Goal: Task Accomplishment & Management: Complete application form

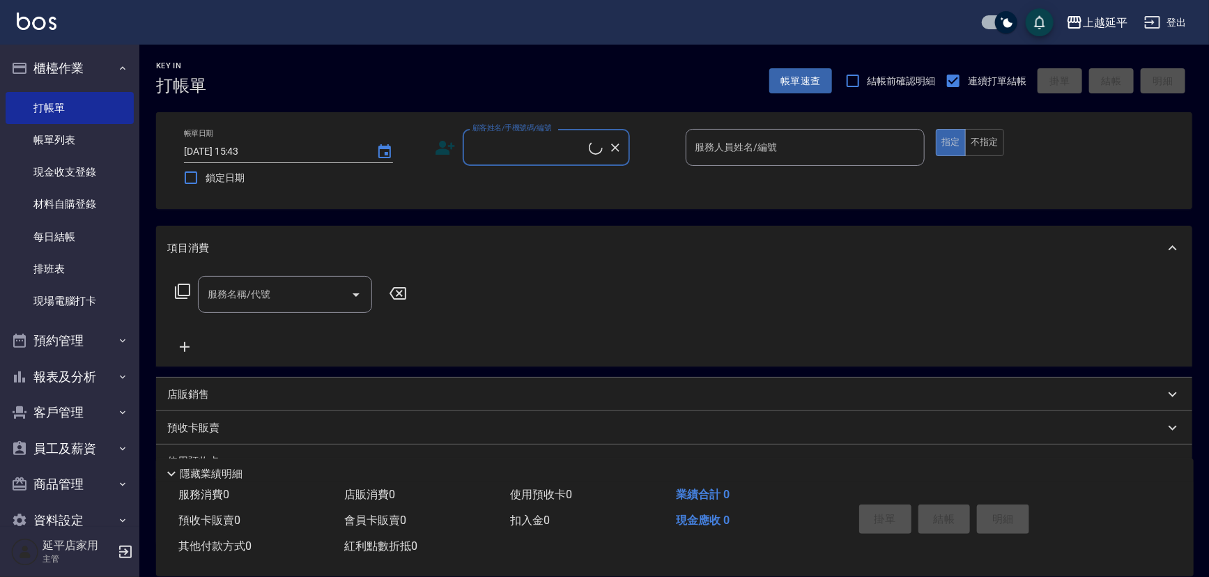
click at [504, 132] on label "顧客姓名/手機號碼/編號" at bounding box center [511, 128] width 79 height 10
click at [504, 135] on input "顧客姓名/手機號碼/編號" at bounding box center [529, 147] width 120 height 24
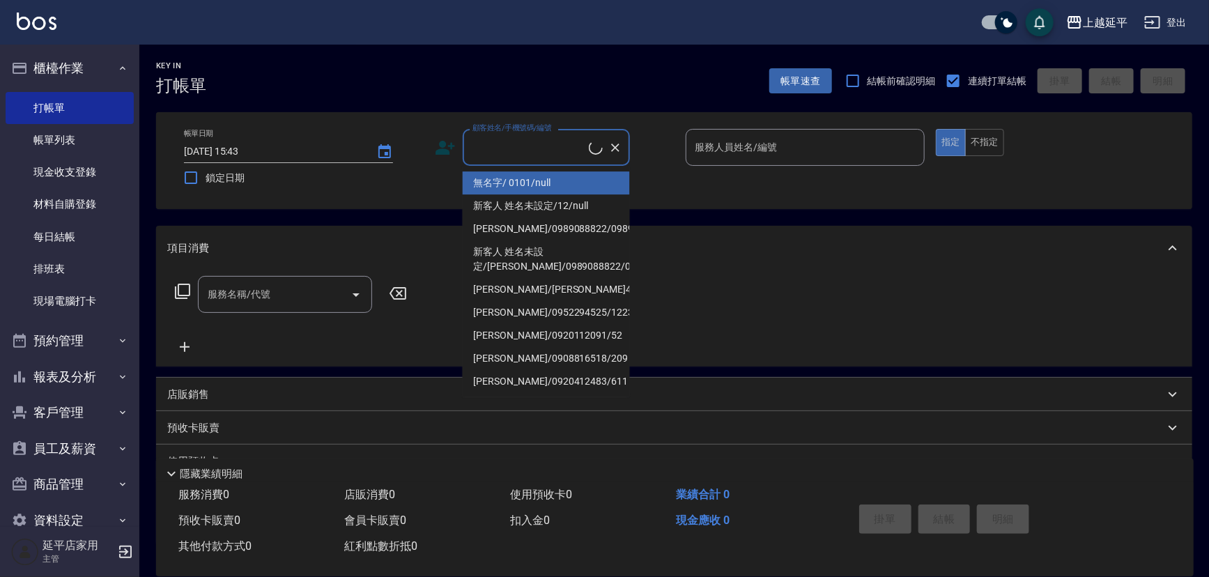
click at [514, 154] on input "顧客姓名/手機號碼/編號" at bounding box center [529, 147] width 120 height 24
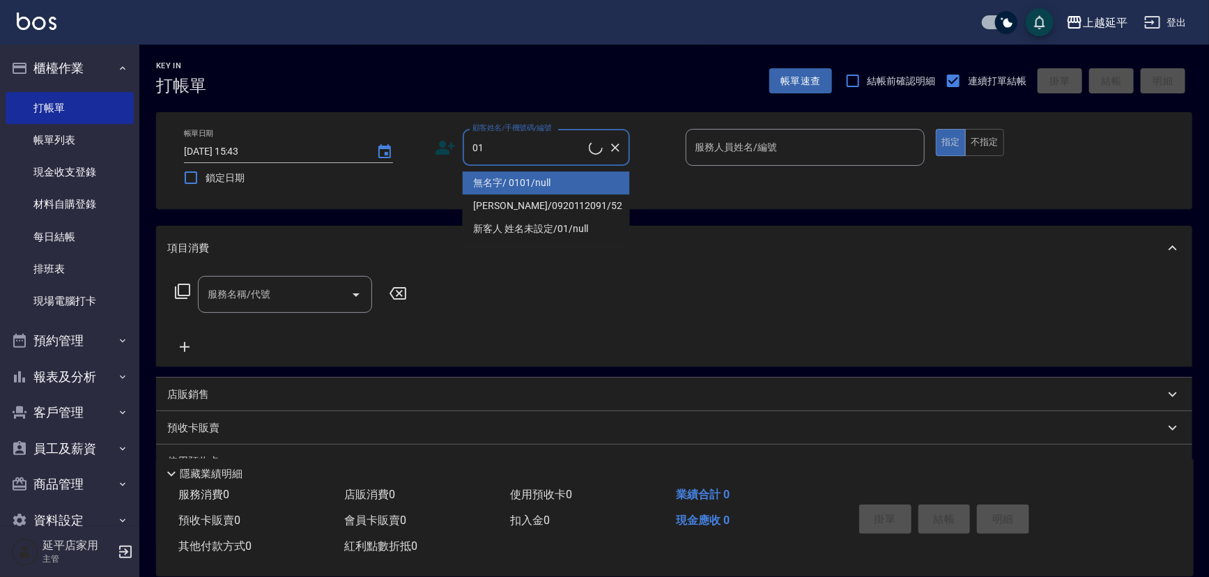
click at [559, 175] on li "無名字/ 0101/null" at bounding box center [546, 182] width 167 height 23
type input "無名字/ 0101/null"
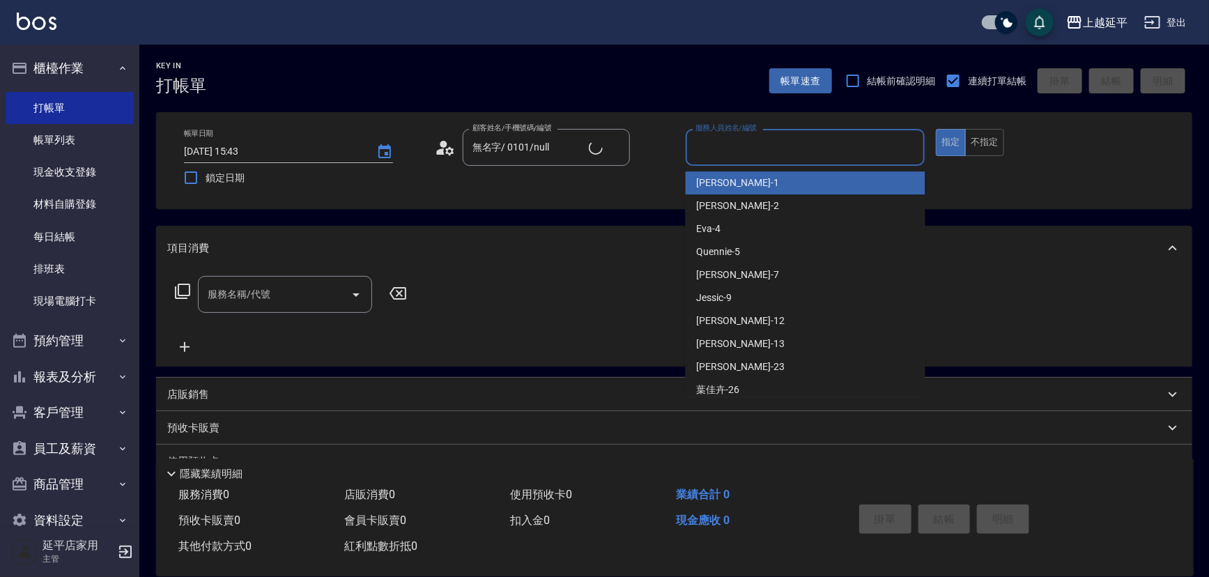
click at [728, 145] on input "服務人員姓名/編號" at bounding box center [805, 147] width 227 height 24
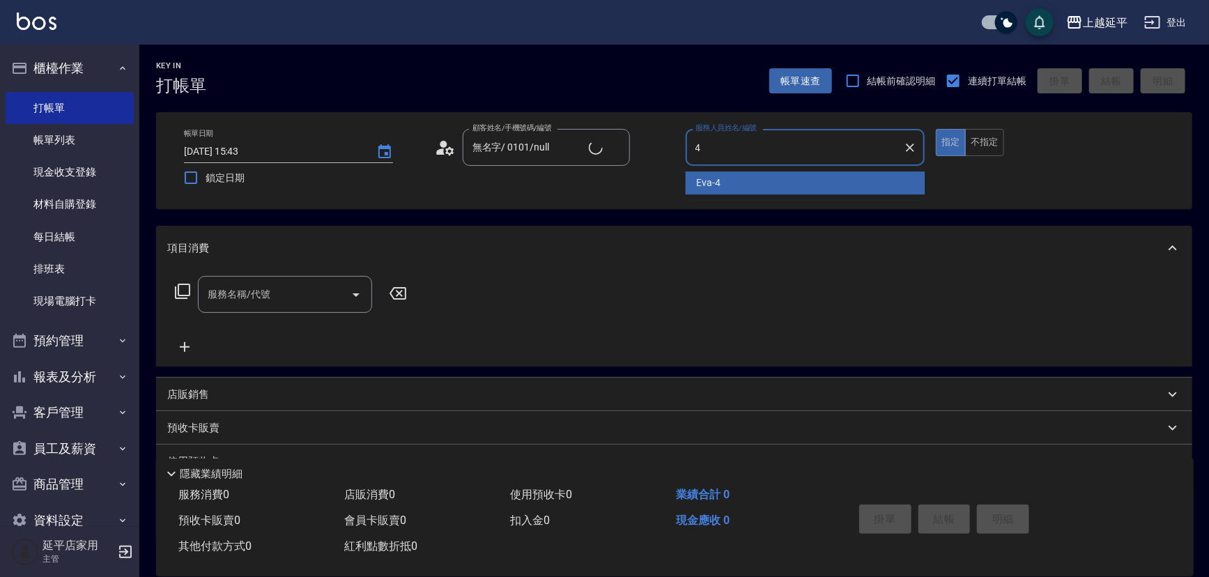
click at [724, 183] on div "[PERSON_NAME] -4" at bounding box center [806, 182] width 240 height 23
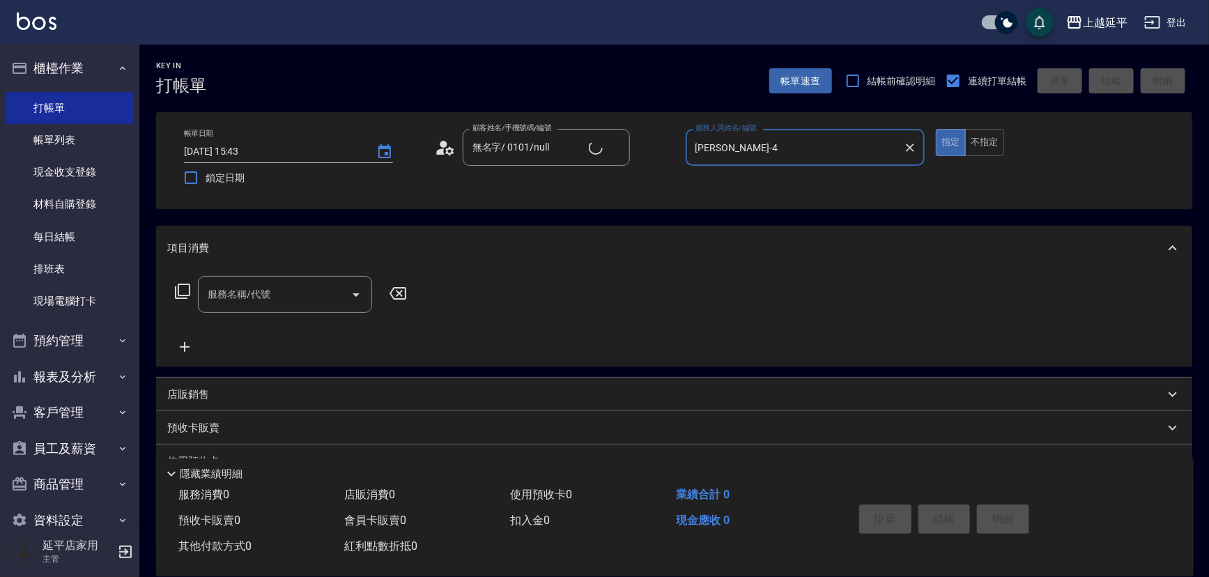
type input "[PERSON_NAME]-4"
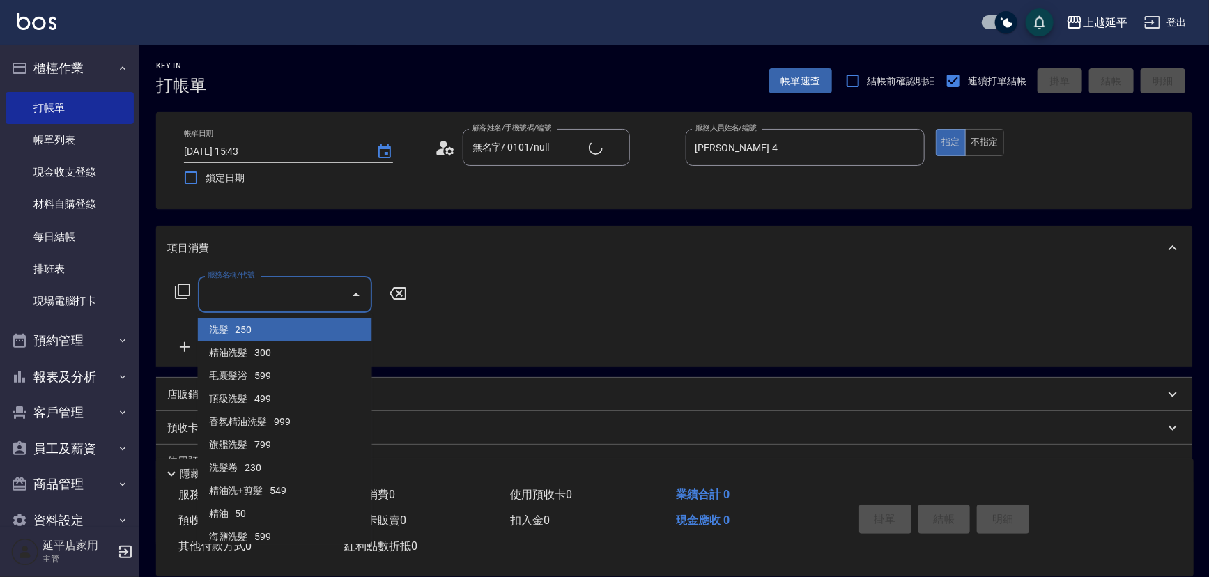
click at [320, 293] on input "服務名稱/代號" at bounding box center [274, 294] width 141 height 24
click at [295, 298] on input "服務名稱/代號" at bounding box center [274, 294] width 141 height 24
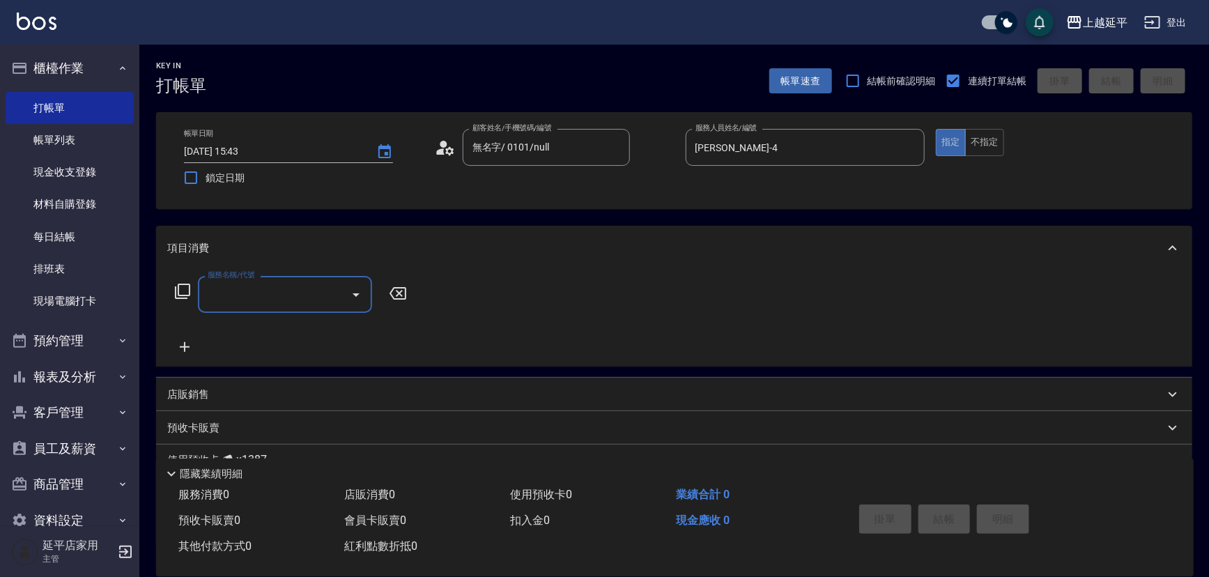
click at [295, 291] on input "服務名稱/代號" at bounding box center [274, 294] width 141 height 24
click at [291, 327] on span "B級洗+剪 - 499" at bounding box center [285, 329] width 174 height 23
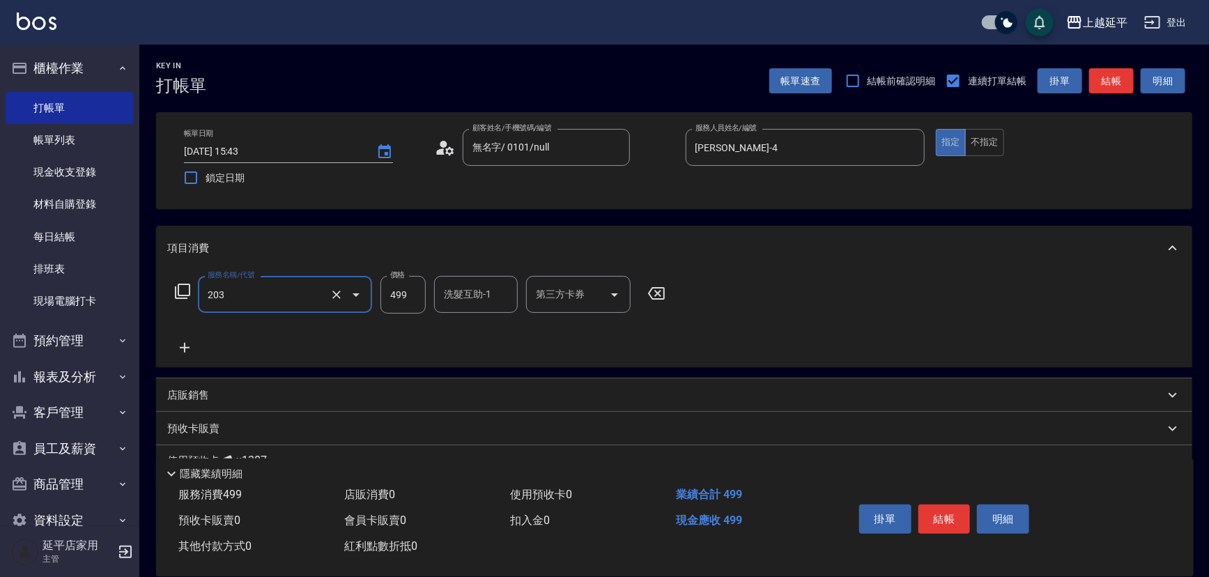
type input "B級洗+剪(203)"
click at [181, 350] on icon at bounding box center [184, 347] width 35 height 17
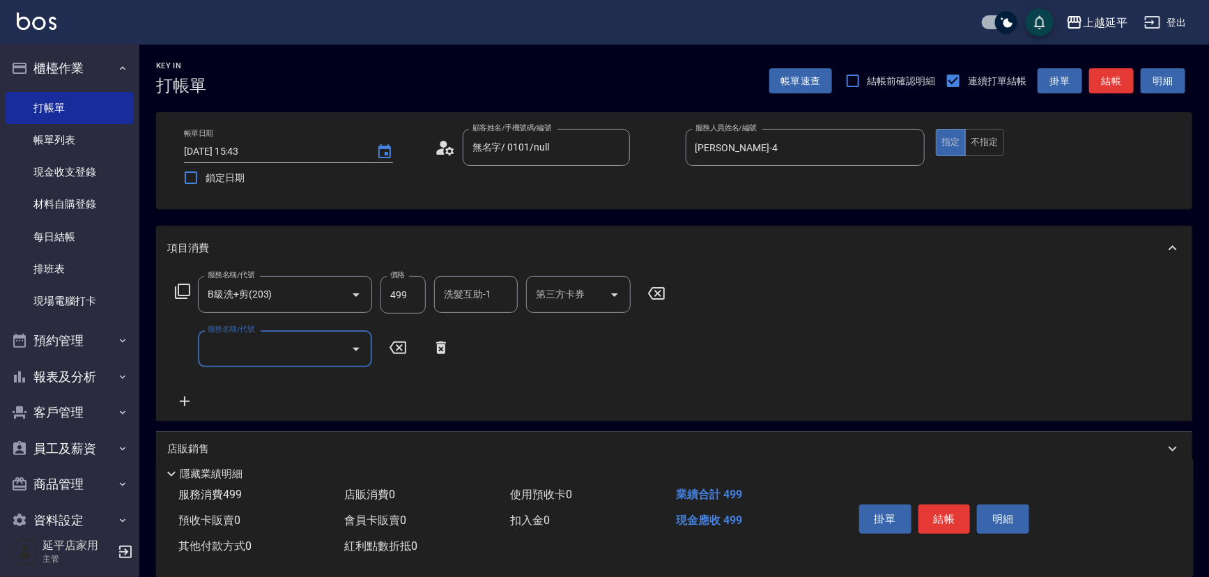
click at [224, 343] on input "服務名稱/代號" at bounding box center [274, 349] width 141 height 24
click at [275, 383] on span "B級洗+剪 - 499" at bounding box center [285, 384] width 174 height 23
type input "B級洗+剪(203)"
click at [1123, 88] on button "結帳" at bounding box center [1111, 81] width 45 height 26
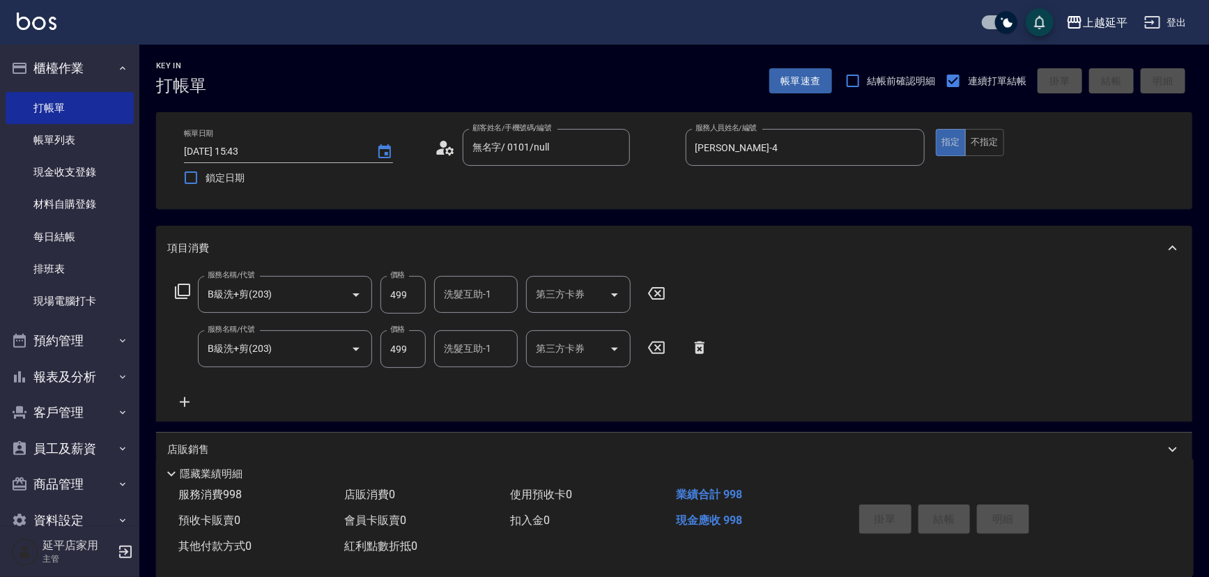
type input "[DATE] 15:44"
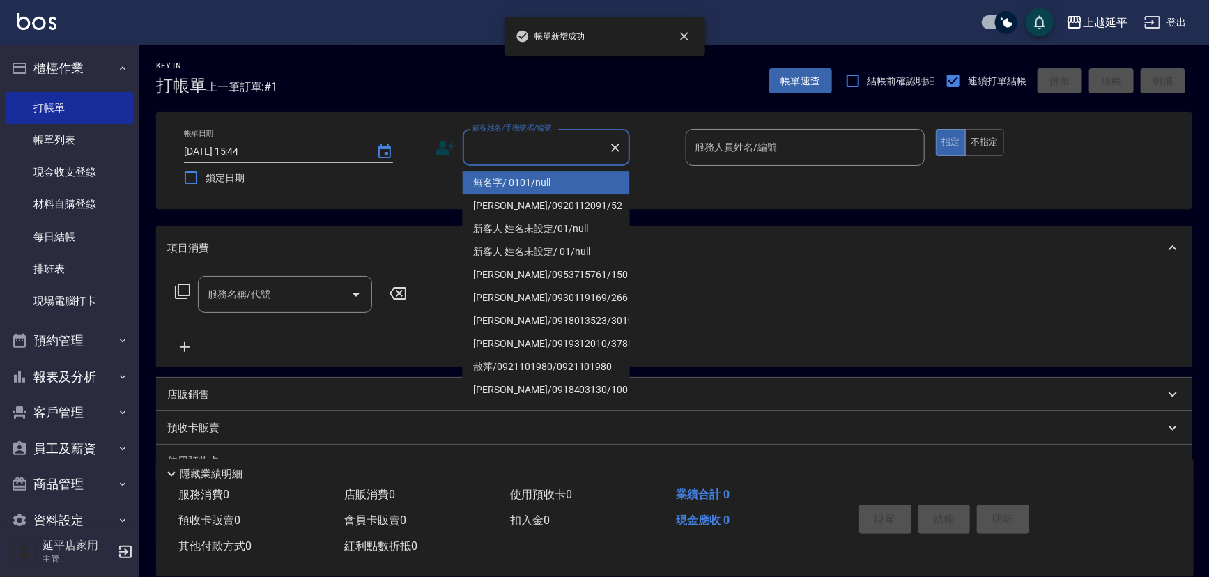
click at [566, 151] on input "顧客姓名/手機號碼/編號" at bounding box center [536, 147] width 134 height 24
click at [569, 185] on li "無名字/ 0101/null" at bounding box center [546, 182] width 167 height 23
type input "無名字/ 0101/null"
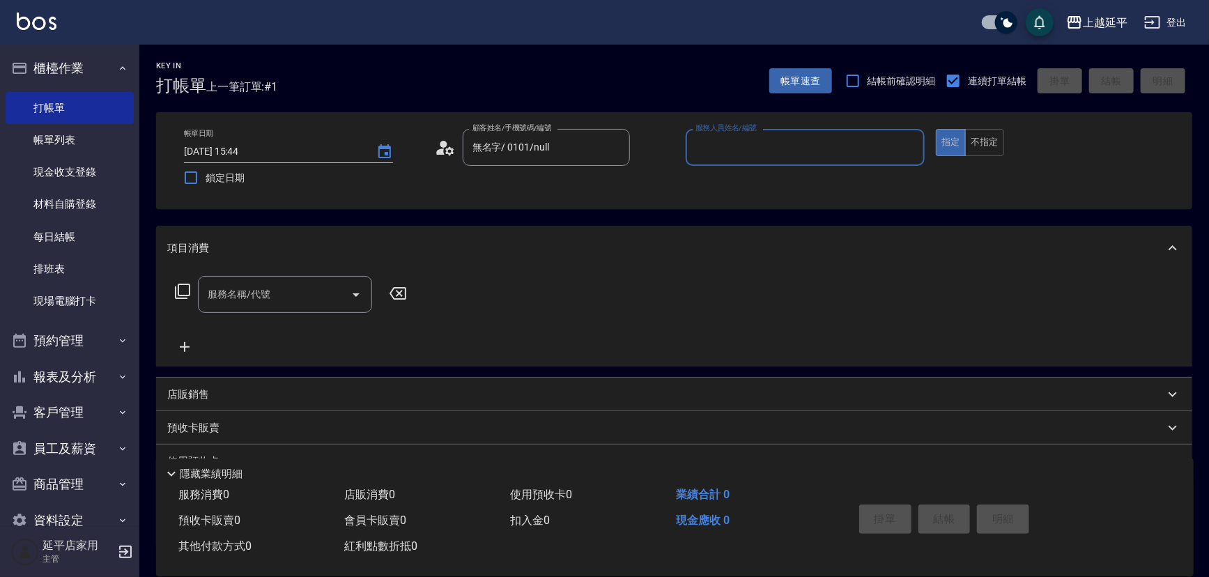
click at [738, 134] on div "服務人員姓名/編號 服務人員姓名/編號" at bounding box center [806, 147] width 240 height 37
click at [739, 152] on input "4" at bounding box center [795, 147] width 206 height 24
click at [726, 183] on div "[PERSON_NAME] -4" at bounding box center [806, 182] width 240 height 23
type input "[PERSON_NAME]-4"
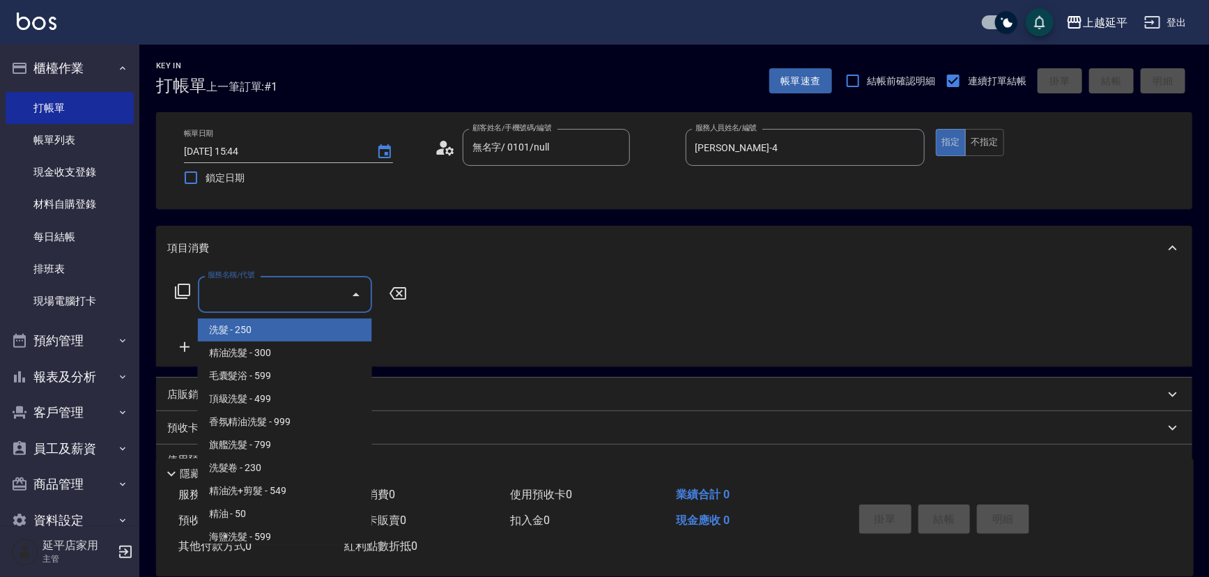
click at [265, 300] on input "服務名稱/代號" at bounding box center [274, 294] width 141 height 24
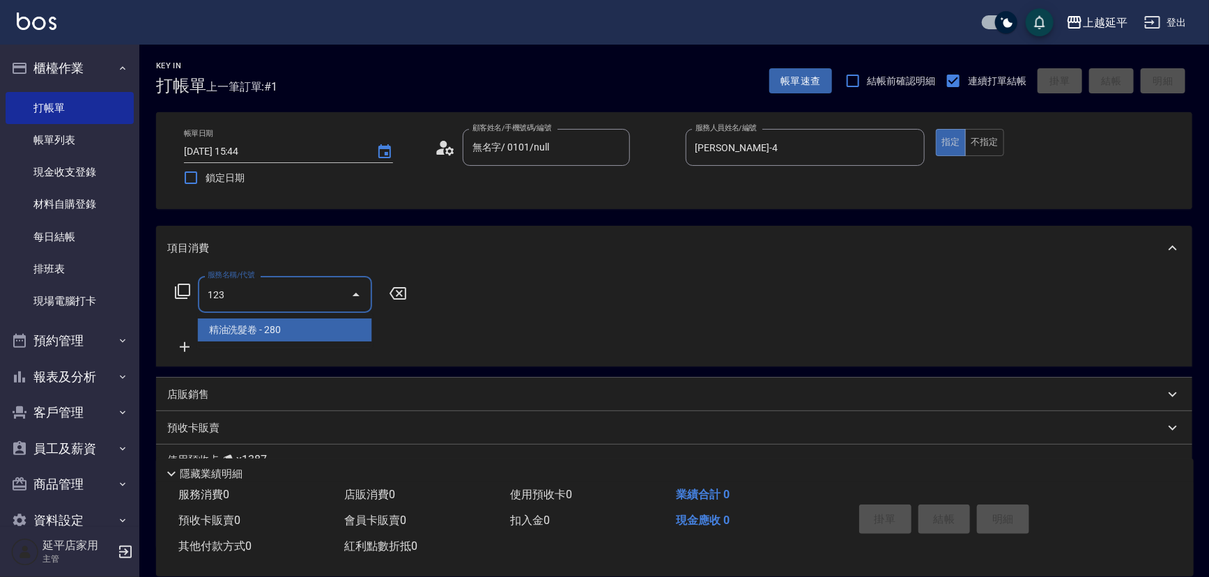
click at [297, 330] on span "精油洗髮卷 - 280" at bounding box center [285, 329] width 174 height 23
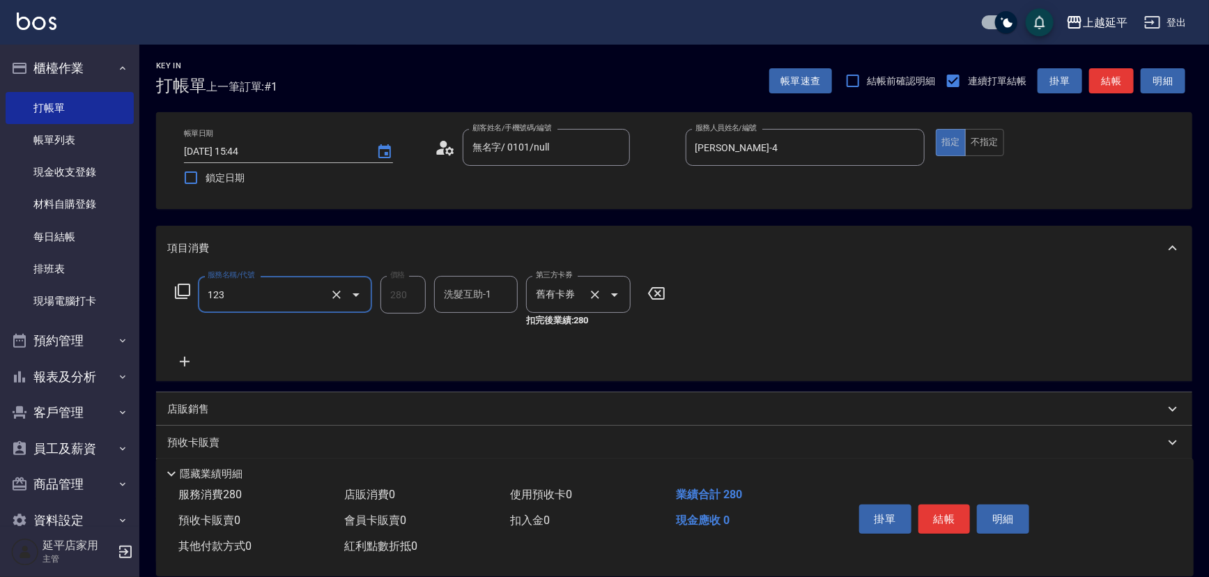
click at [619, 291] on icon "Open" at bounding box center [614, 294] width 17 height 17
type input "精油洗髮卷(123)"
click at [589, 327] on span "舊有卡券" at bounding box center [578, 329] width 105 height 23
click at [995, 140] on button "不指定" at bounding box center [984, 142] width 39 height 27
click at [1117, 83] on button "結帳" at bounding box center [1111, 81] width 45 height 26
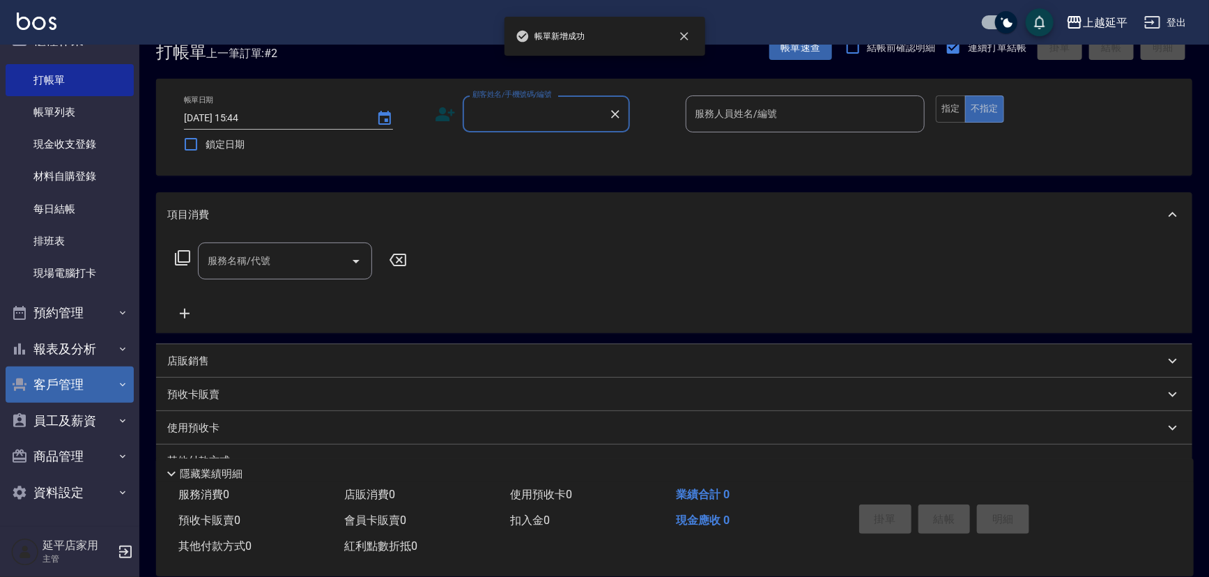
scroll to position [63, 0]
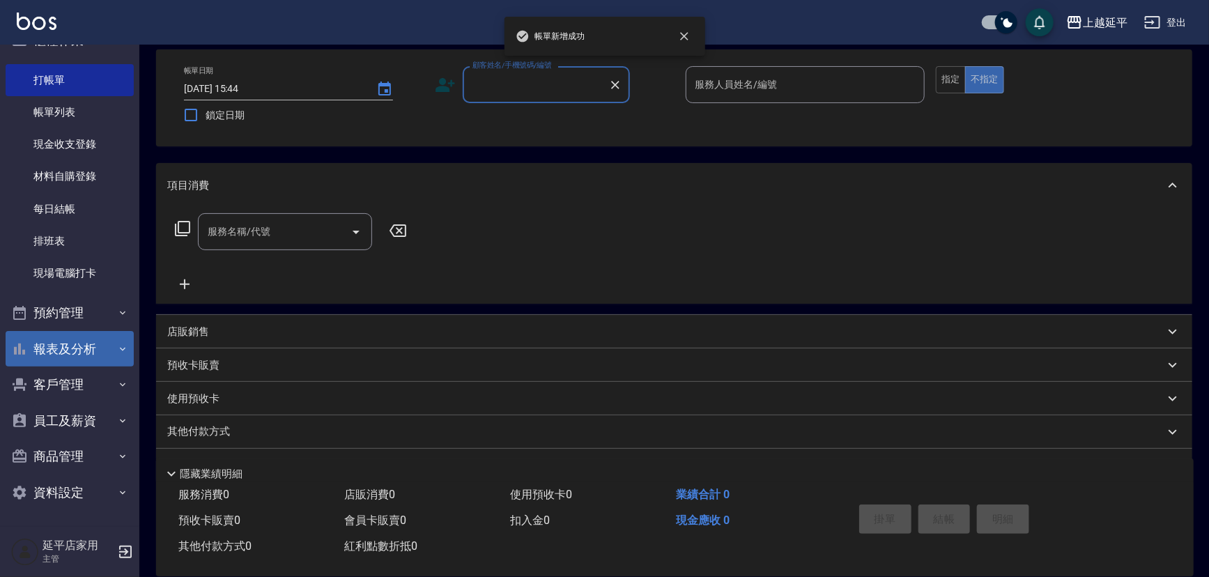
click at [70, 355] on button "報表及分析" at bounding box center [70, 349] width 128 height 36
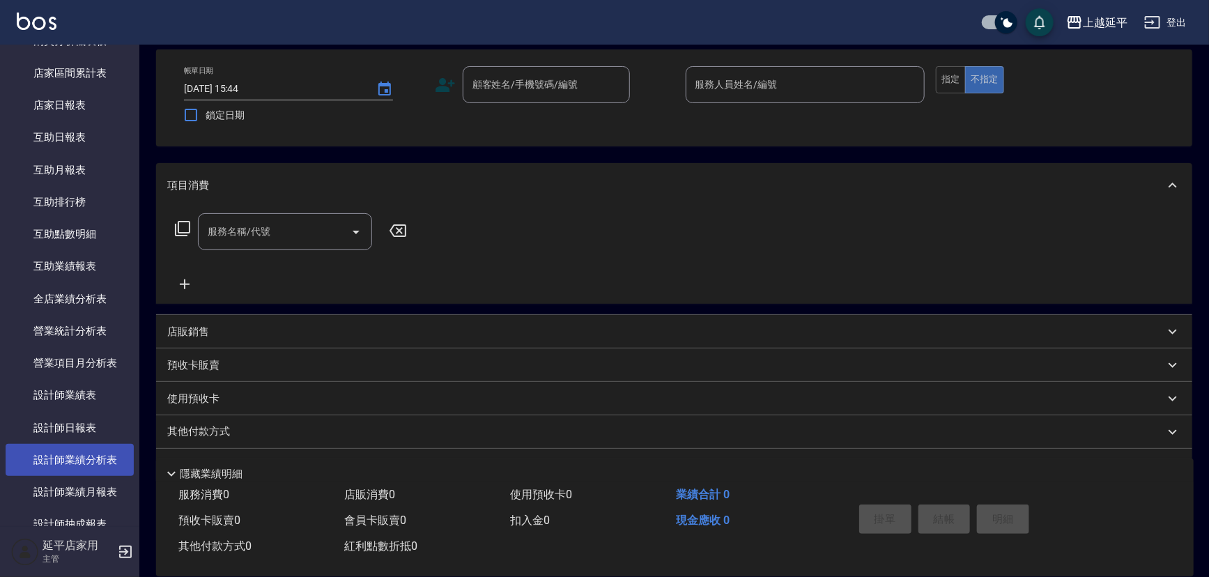
scroll to position [408, 0]
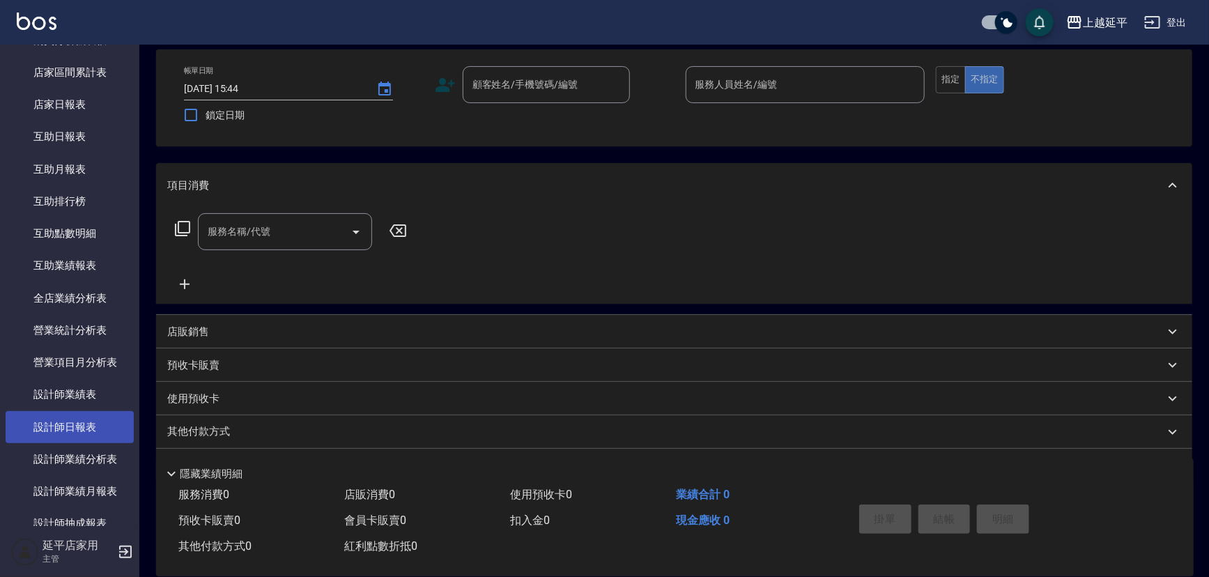
click at [86, 419] on link "設計師日報表" at bounding box center [70, 427] width 128 height 32
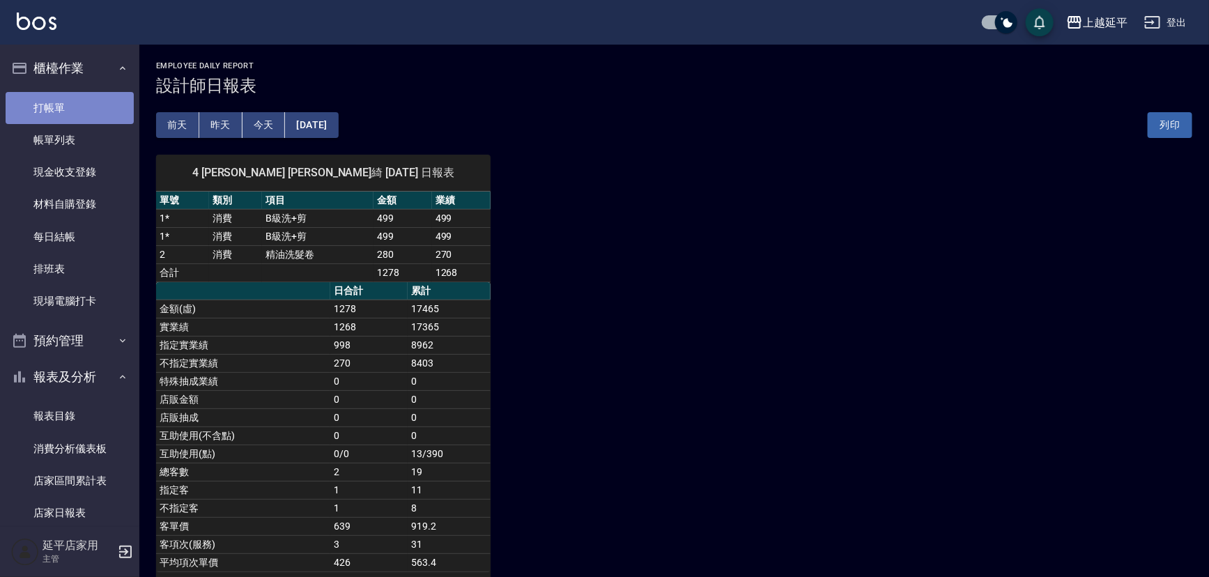
click at [79, 107] on link "打帳單" at bounding box center [70, 108] width 128 height 32
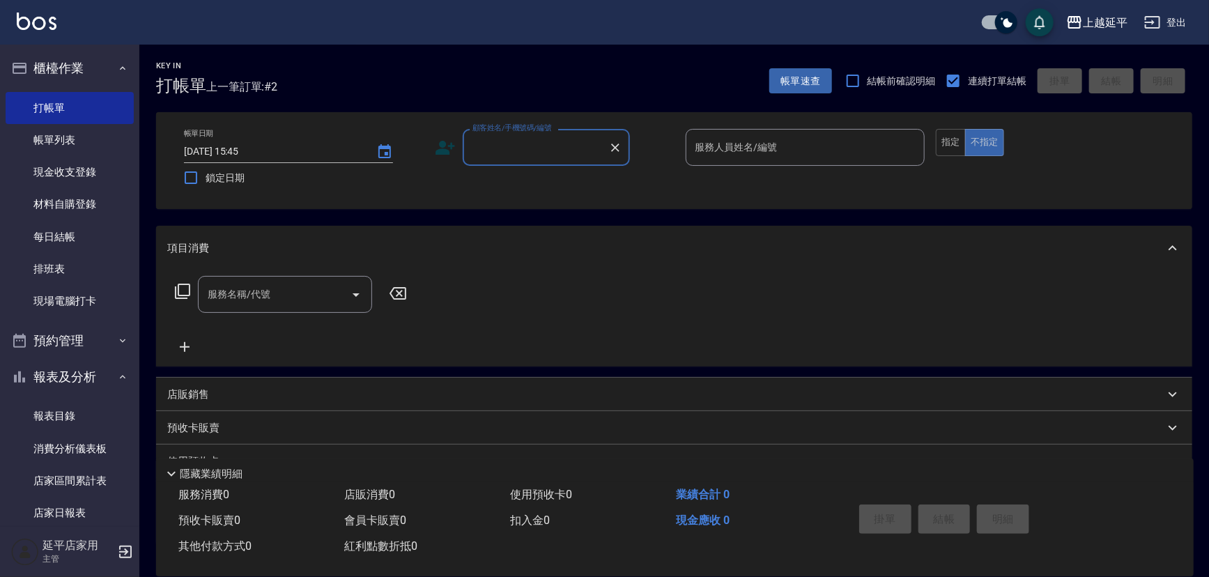
click at [831, 381] on div "店販銷售" at bounding box center [674, 394] width 1036 height 33
click at [739, 440] on div "服務人員姓名/編號 服務人員姓名/編號 商品代號/名稱 商品代號/名稱" at bounding box center [674, 467] width 1014 height 79
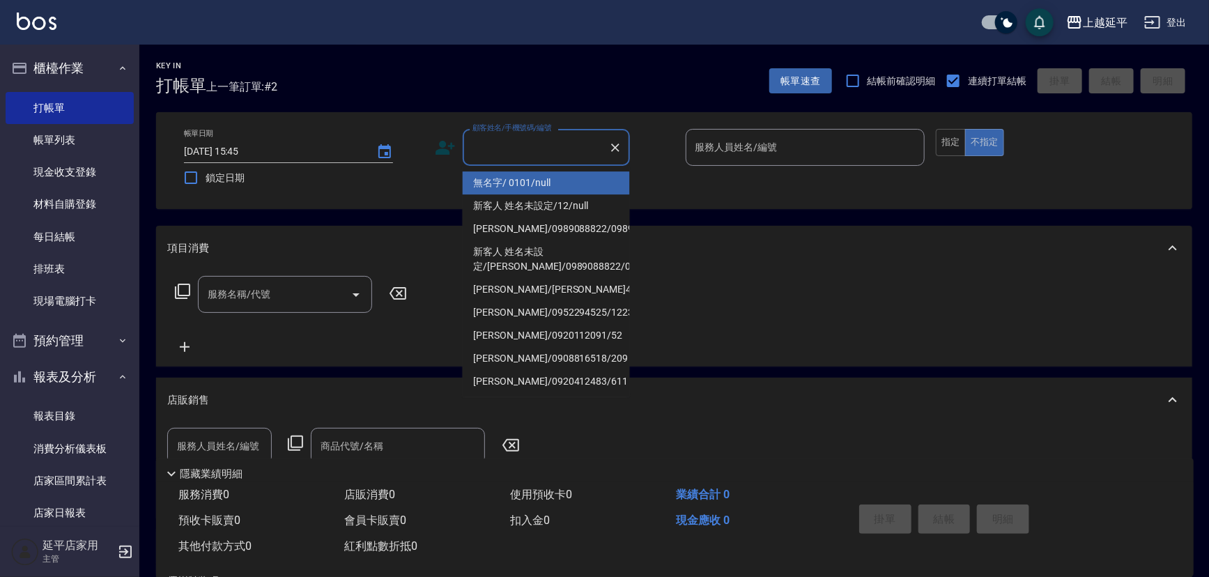
click at [548, 157] on input "顧客姓名/手機號碼/編號" at bounding box center [536, 147] width 134 height 24
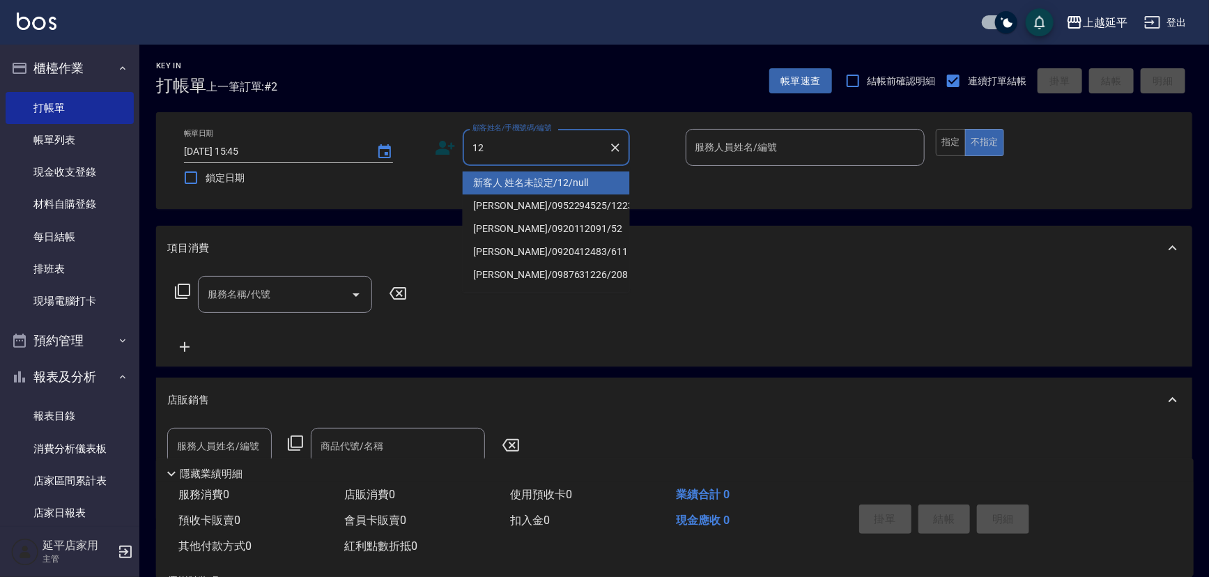
click at [553, 186] on li "新客人 姓名未設定/12/null" at bounding box center [546, 182] width 167 height 23
type input "新客人 姓名未設定/12/null"
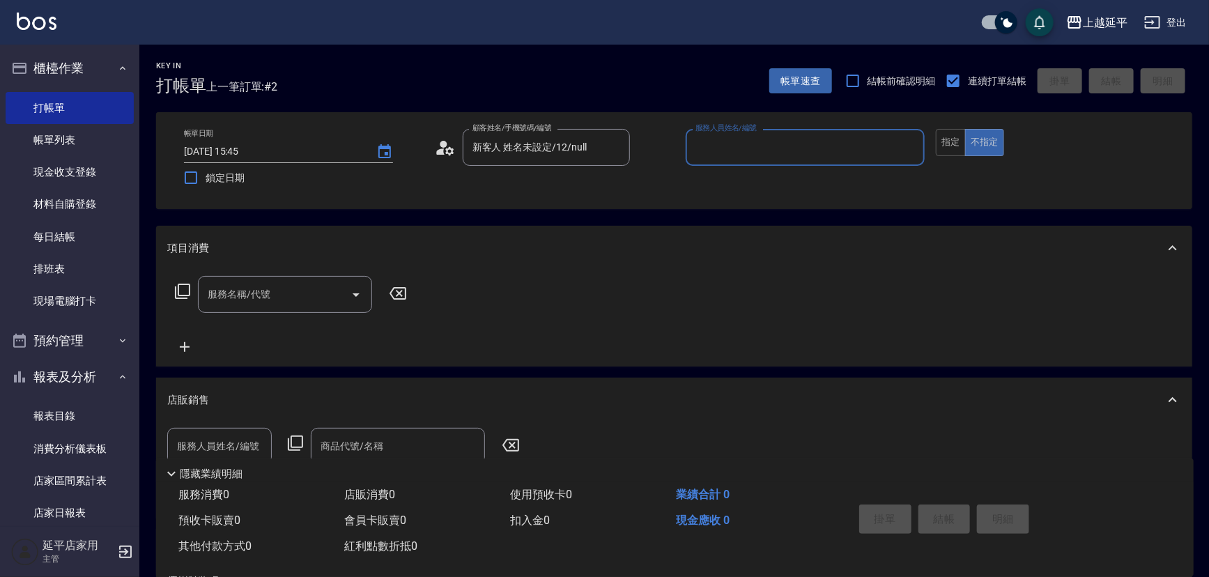
click at [726, 148] on input "服務人員姓名/編號" at bounding box center [805, 147] width 227 height 24
click at [730, 181] on span "[PERSON_NAME] -12" at bounding box center [741, 183] width 88 height 15
type input "[PERSON_NAME]-12"
click at [272, 302] on input "服務名稱/代號" at bounding box center [274, 294] width 141 height 24
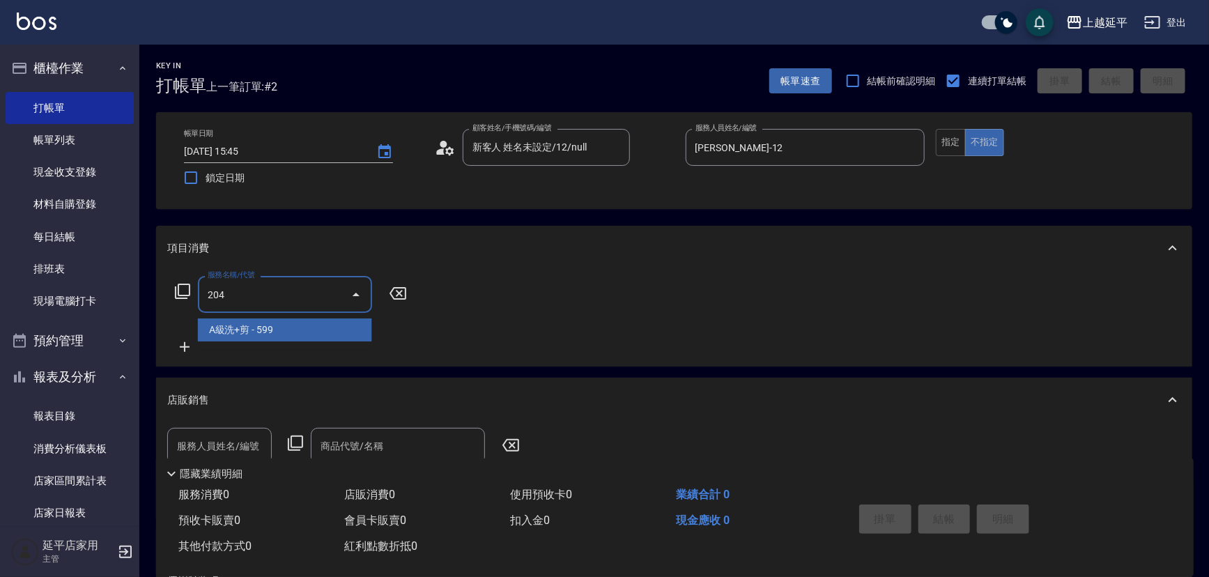
click at [292, 331] on span "A級洗+剪 - 599" at bounding box center [285, 329] width 174 height 23
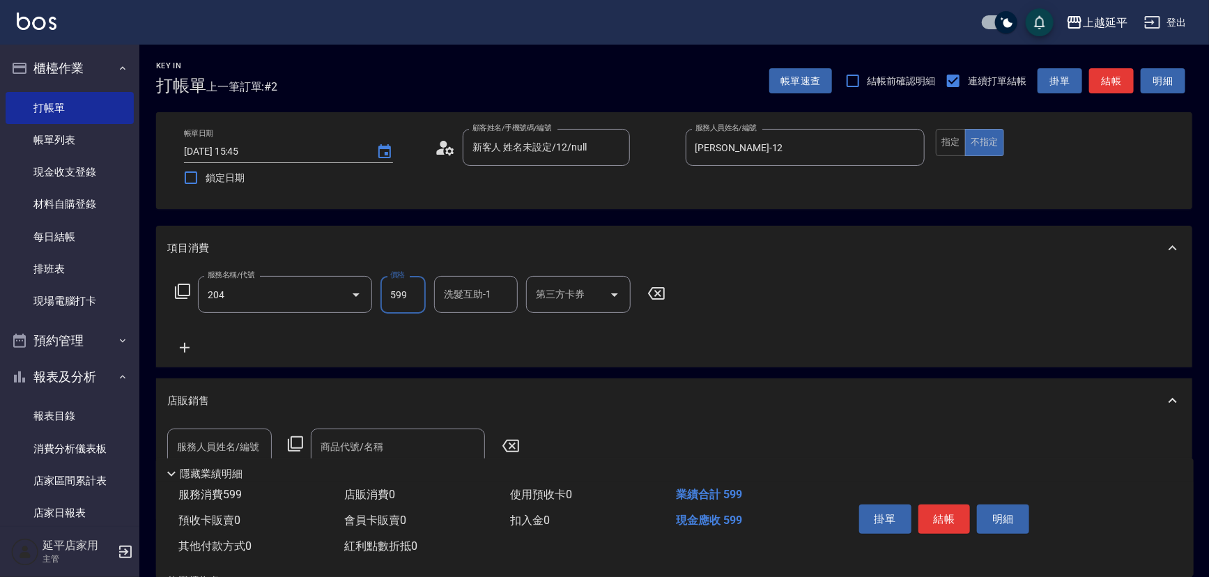
type input "A級洗+剪(204)"
click at [399, 306] on input "599" at bounding box center [402, 295] width 45 height 38
type input "499"
click at [722, 339] on div "服務名稱/代號 A級洗+剪(204) 服務名稱/代號 價格 499 價格 洗髮互助-1 洗髮互助-1 第三方卡券 第三方卡券" at bounding box center [674, 318] width 1036 height 97
click at [936, 520] on button "結帳" at bounding box center [944, 518] width 52 height 29
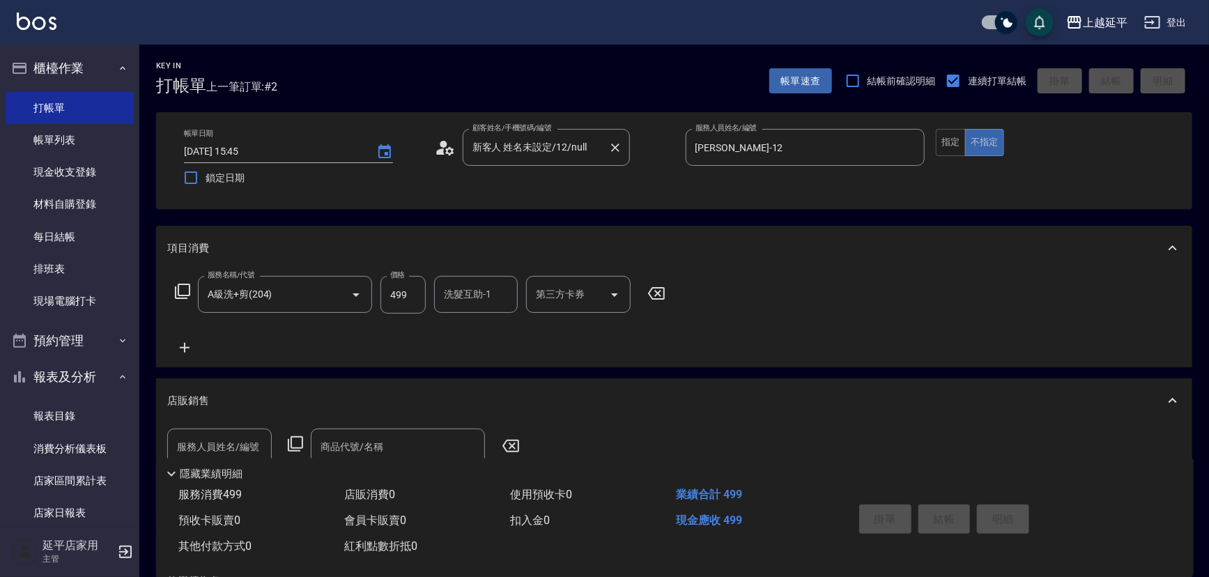
type input "[DATE] 15:54"
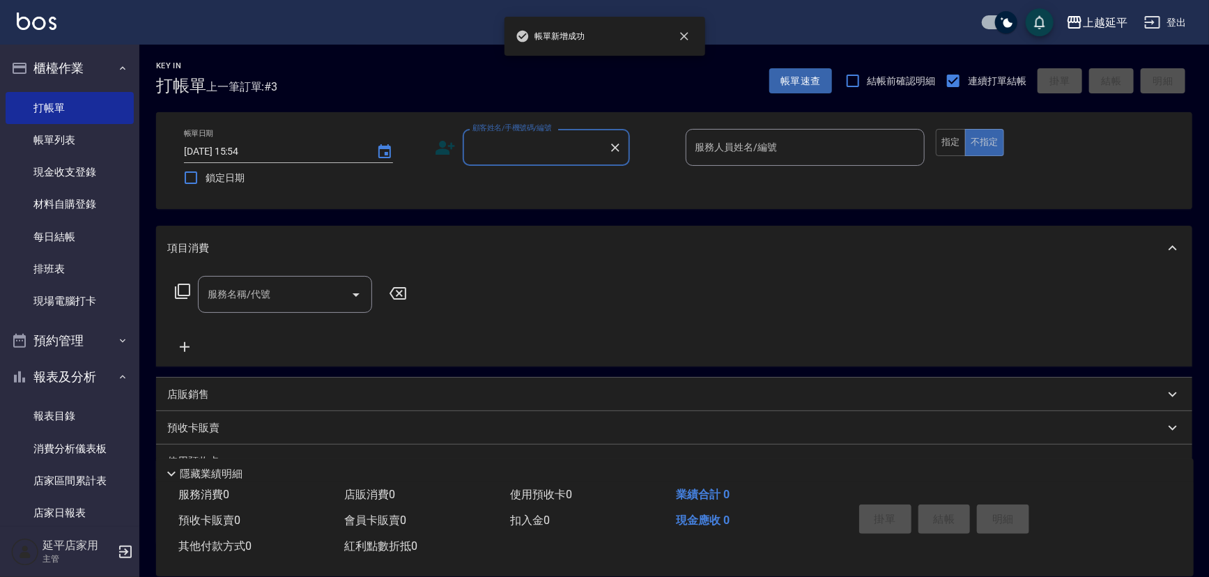
click at [556, 152] on input "顧客姓名/手機號碼/編號" at bounding box center [536, 147] width 134 height 24
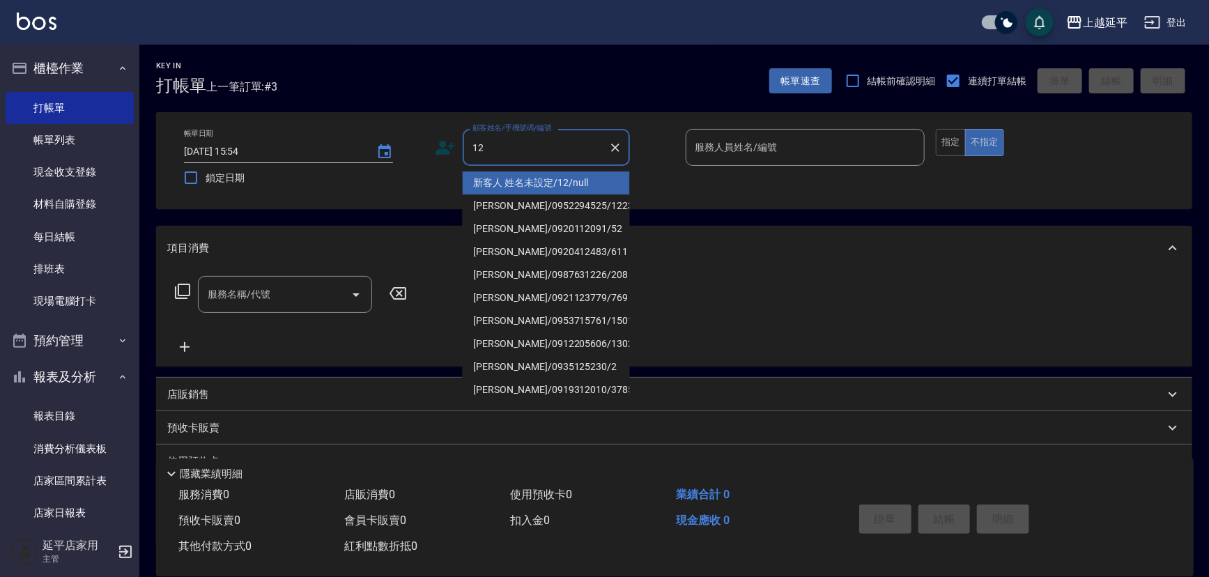
click at [557, 172] on li "新客人 姓名未設定/12/null" at bounding box center [546, 182] width 167 height 23
type input "新客人 姓名未設定/12/null"
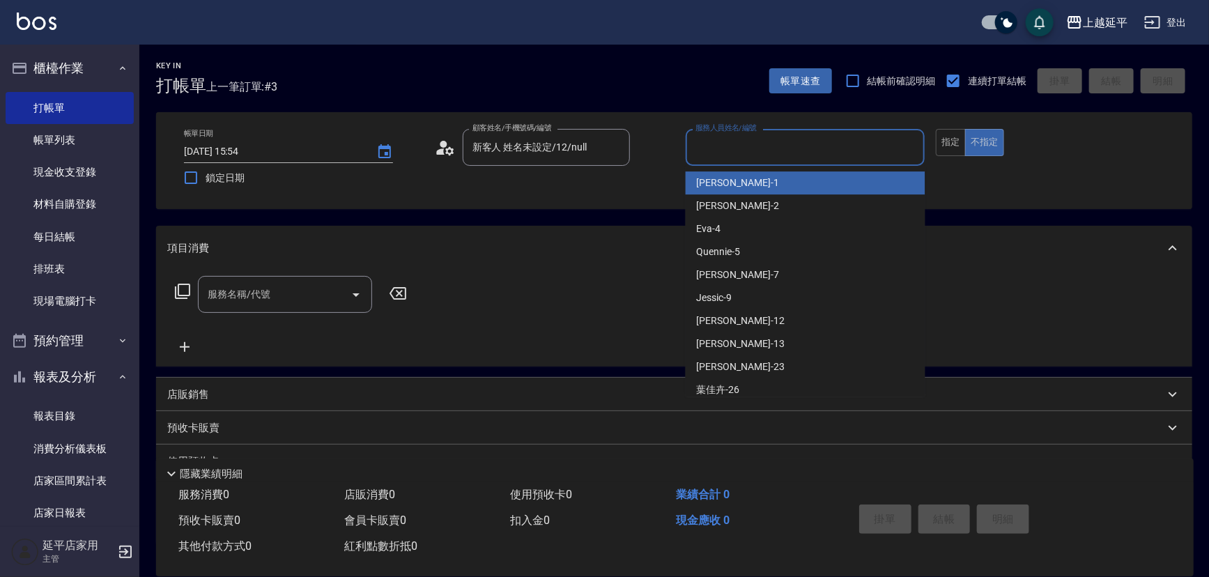
click at [737, 153] on input "服務人員姓名/編號" at bounding box center [805, 147] width 227 height 24
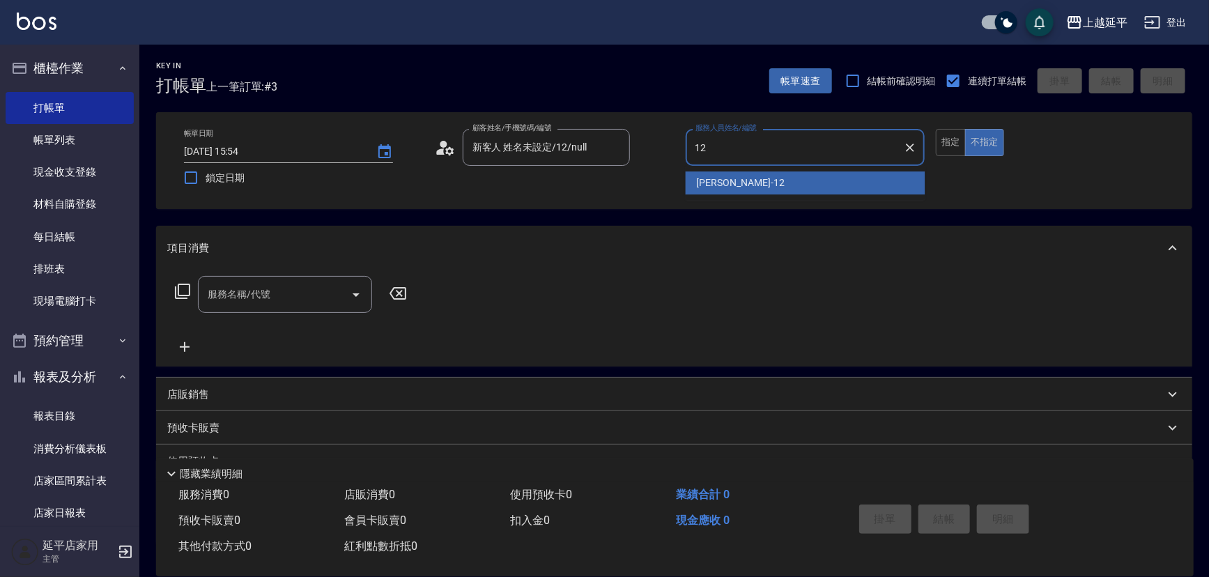
click at [733, 174] on div "[PERSON_NAME] -12" at bounding box center [806, 182] width 240 height 23
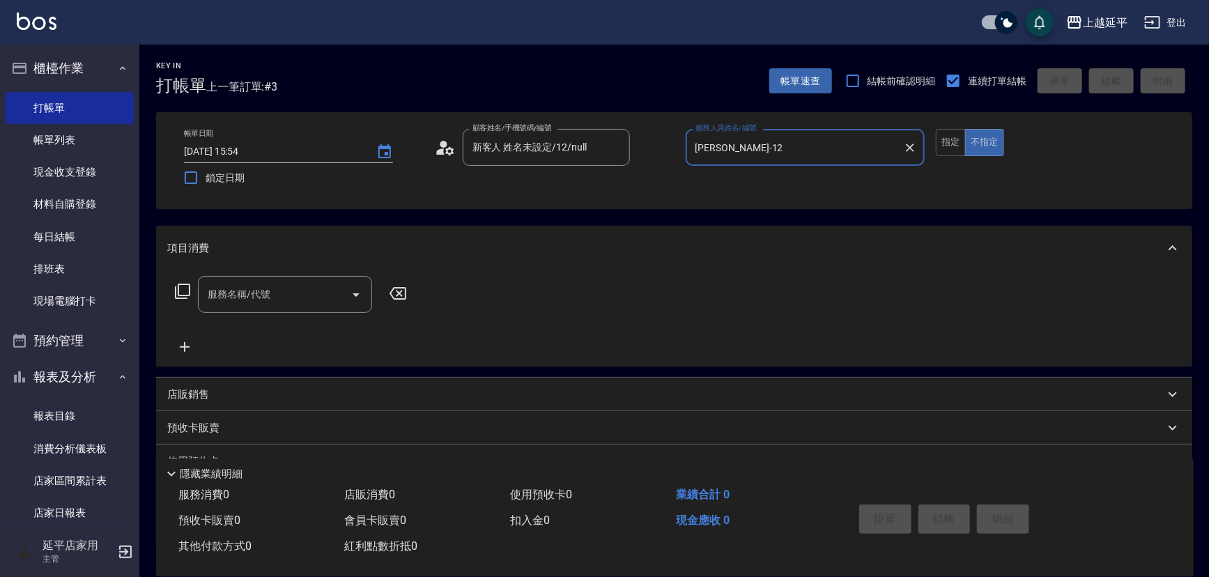
type input "[PERSON_NAME]-12"
click at [314, 299] on input "服務名稱/代號" at bounding box center [274, 294] width 141 height 24
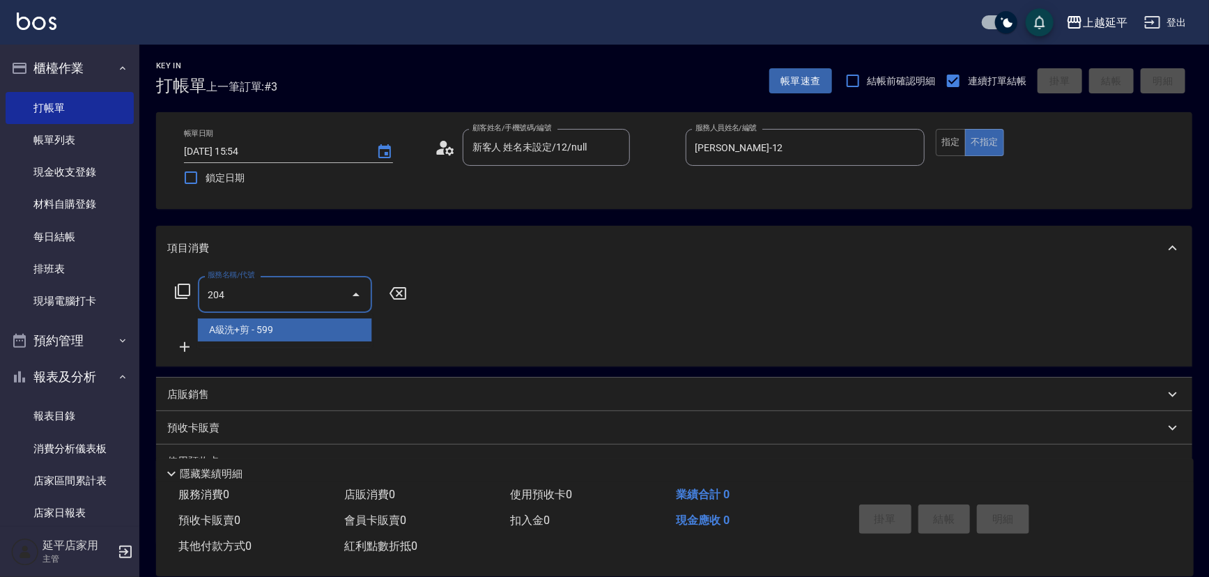
click at [314, 332] on span "A級洗+剪 - 599" at bounding box center [285, 329] width 174 height 23
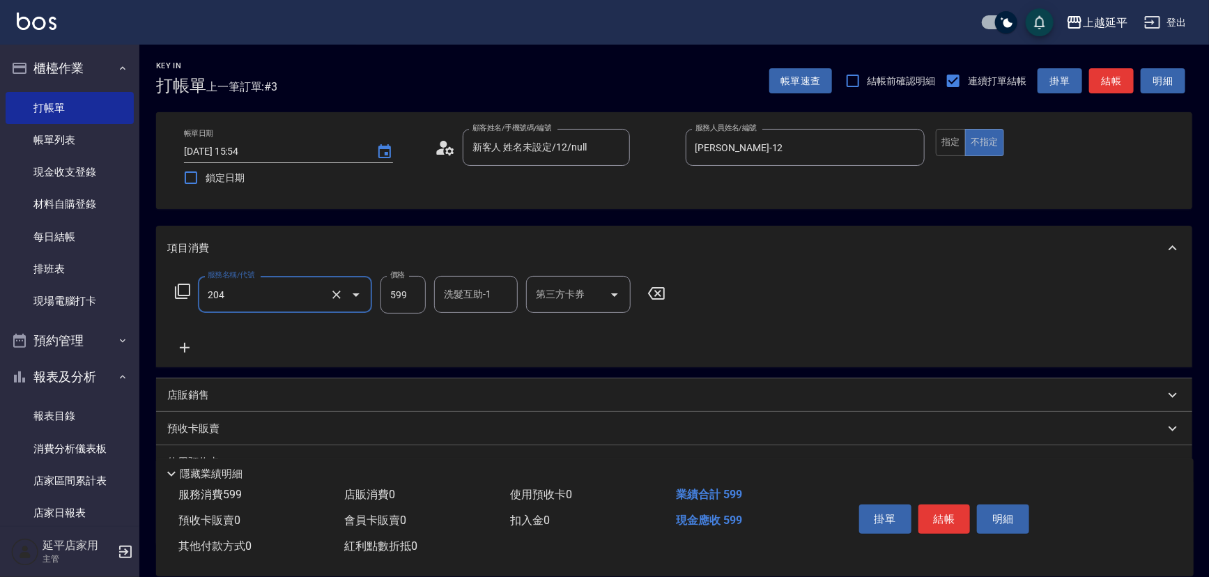
type input "A級洗+剪(204)"
click at [412, 293] on input "599" at bounding box center [402, 295] width 45 height 38
type input "499"
click at [446, 294] on input "洗髮互助-1" at bounding box center [475, 294] width 71 height 24
click at [950, 515] on button "結帳" at bounding box center [944, 518] width 52 height 29
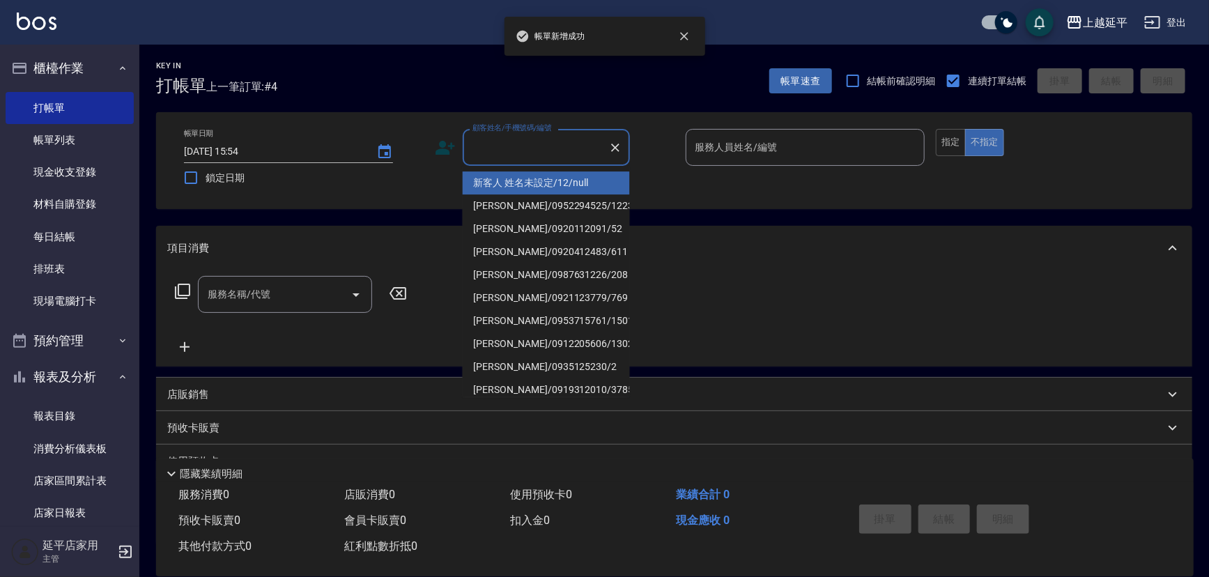
click at [537, 152] on input "顧客姓名/手機號碼/編號" at bounding box center [536, 147] width 134 height 24
click at [536, 181] on li "新客人 姓名未設定/12/null" at bounding box center [546, 182] width 167 height 23
type input "新客人 姓名未設定/12/null"
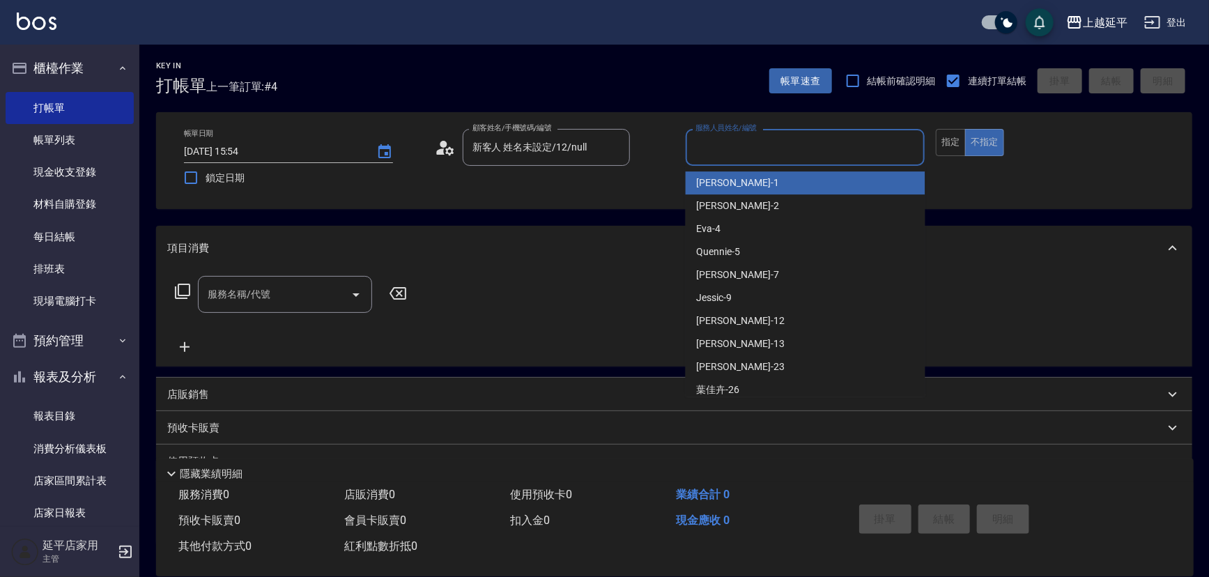
click at [759, 154] on input "服務人員姓名/編號" at bounding box center [805, 147] width 227 height 24
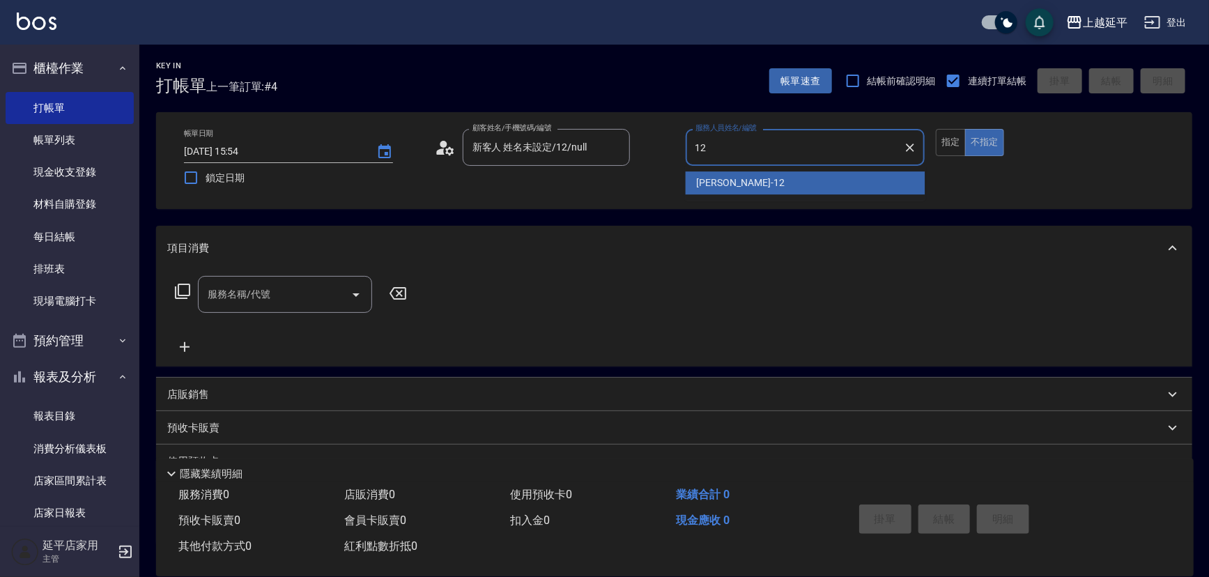
click at [739, 181] on div "[PERSON_NAME] -12" at bounding box center [806, 182] width 240 height 23
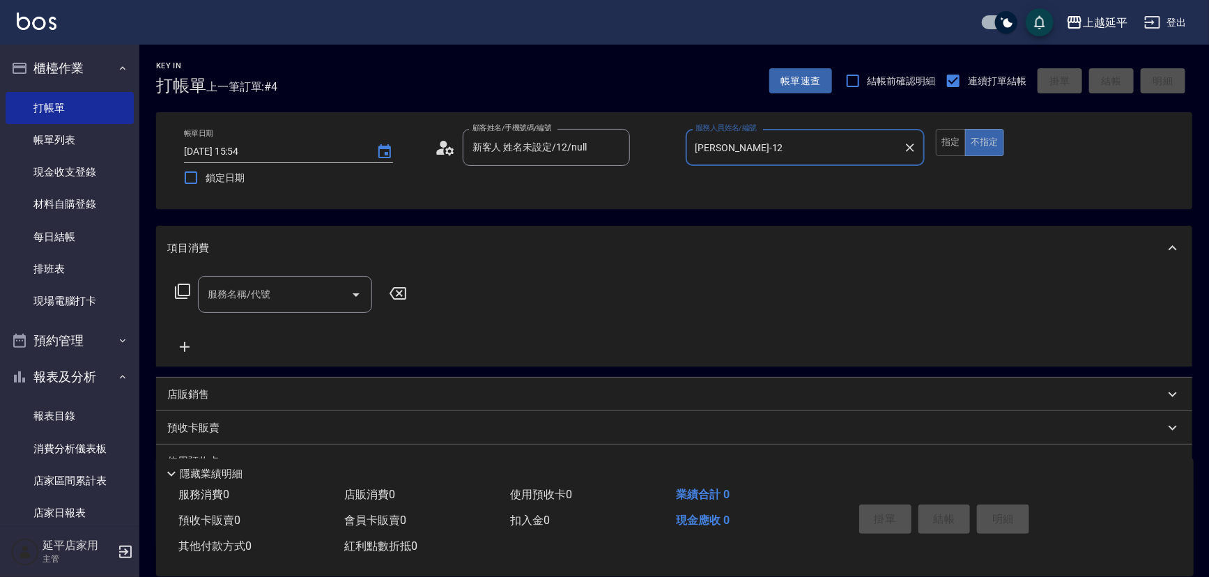
type input "[PERSON_NAME]-12"
click at [316, 296] on input "服務名稱/代號" at bounding box center [274, 294] width 141 height 24
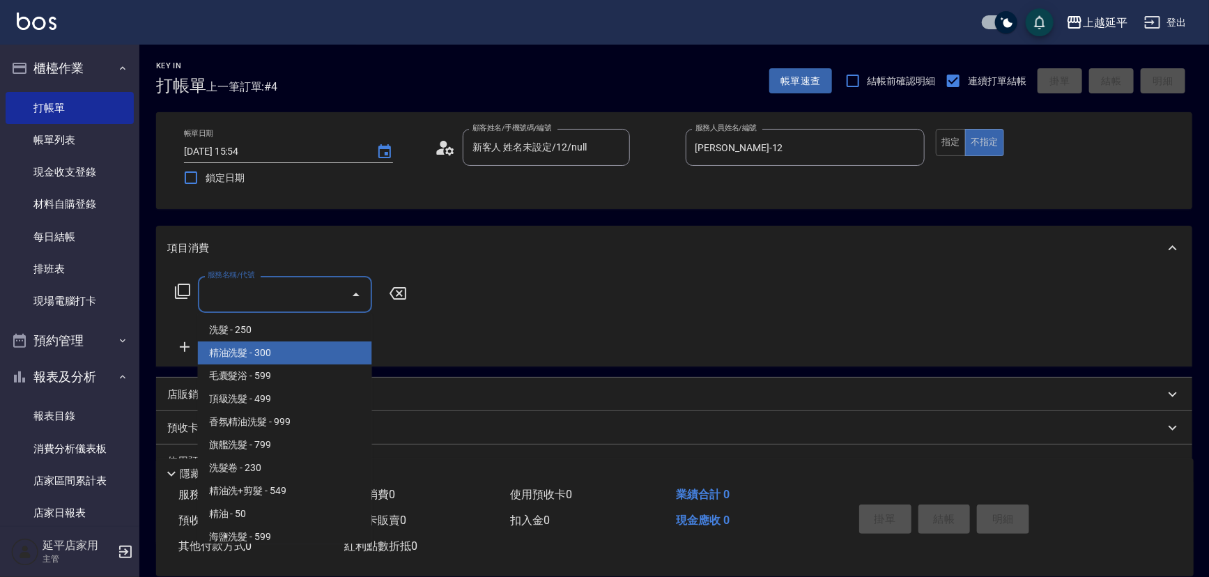
click at [309, 348] on span "精油洗髮 - 300" at bounding box center [285, 352] width 174 height 23
type input "精油洗髮(102)"
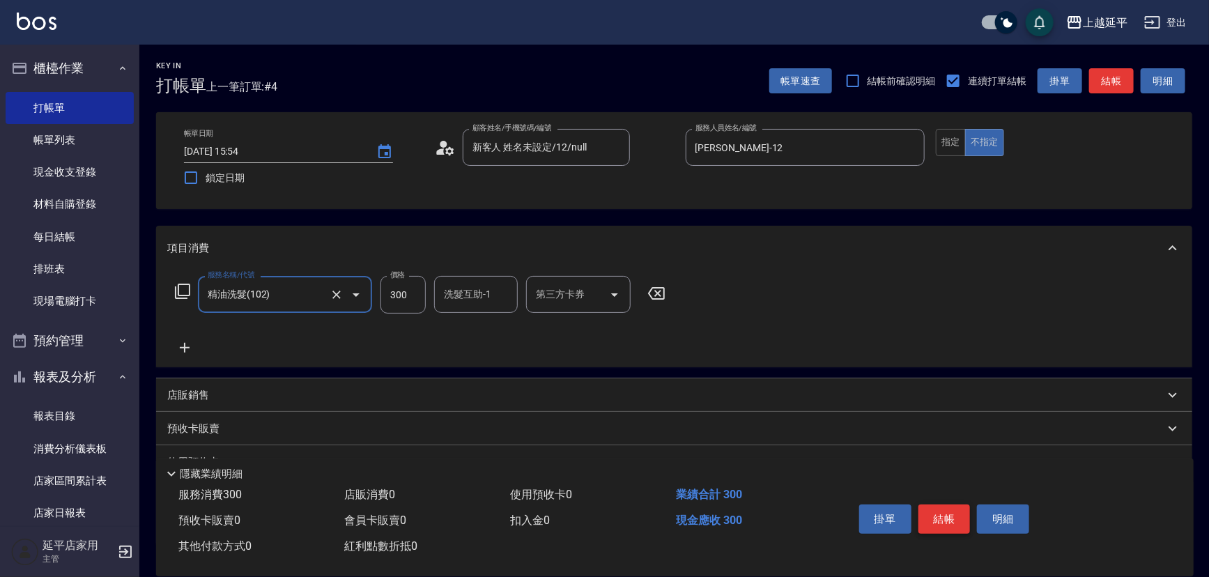
click at [931, 510] on button "結帳" at bounding box center [944, 518] width 52 height 29
